Goal: Task Accomplishment & Management: Manage account settings

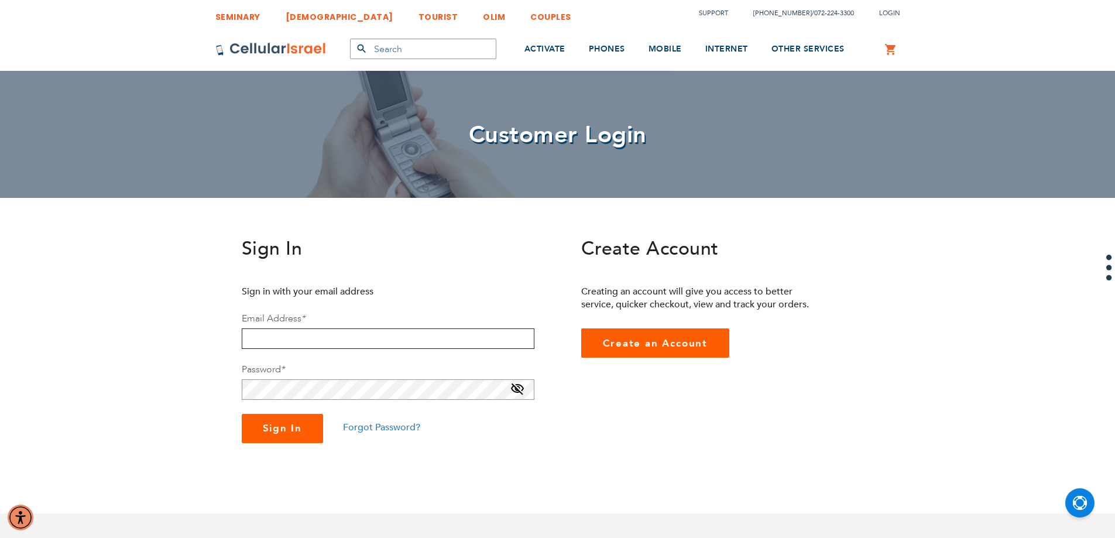
type input "[EMAIL_ADDRESS][DOMAIN_NAME]"
click at [294, 436] on button "Sign In" at bounding box center [283, 428] width 82 height 29
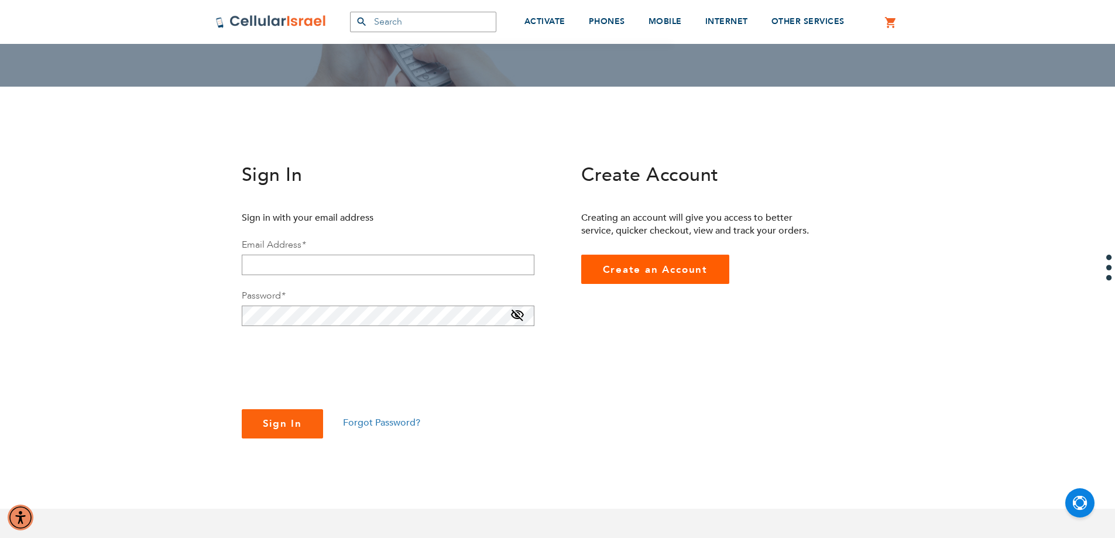
scroll to position [117, 0]
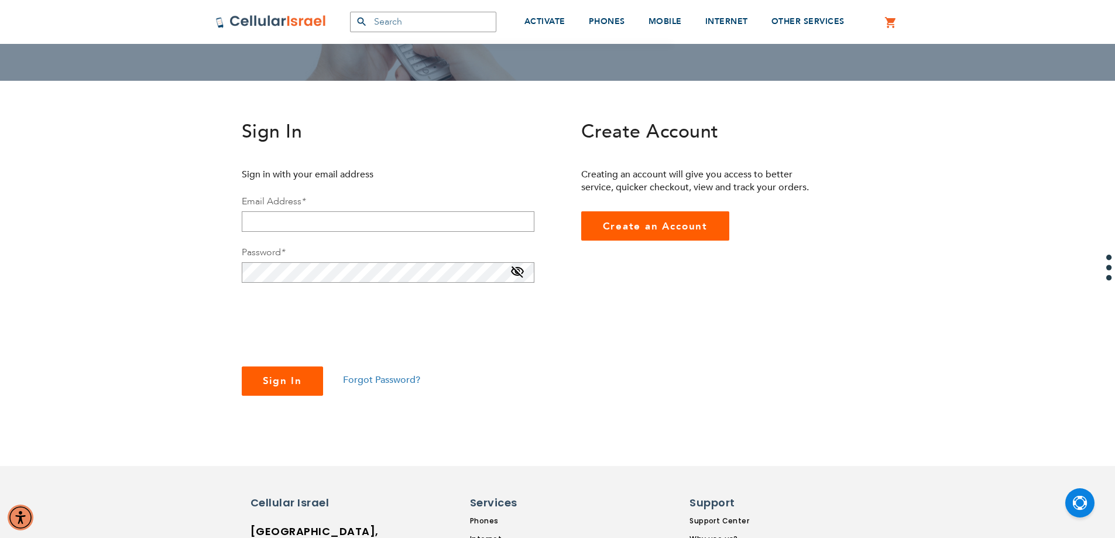
checkbox input "true"
type input "[EMAIL_ADDRESS][DOMAIN_NAME]"
click at [280, 377] on span "Sign In" at bounding box center [283, 380] width 40 height 13
